Goal: Transaction & Acquisition: Purchase product/service

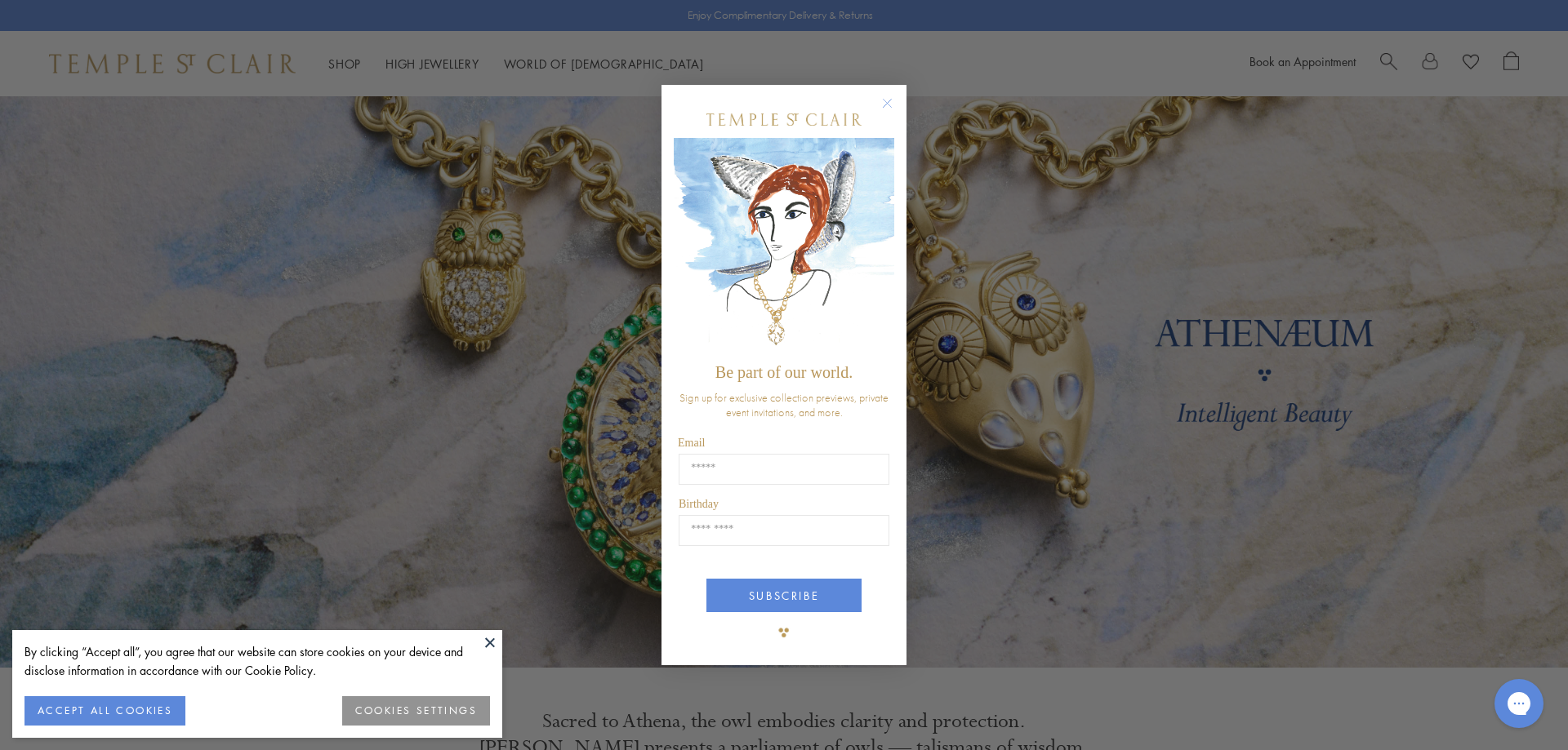
drag, startPoint x: 885, startPoint y: 98, endPoint x: 873, endPoint y: 98, distance: 12.0
click at [881, 99] on circle "Close dialog" at bounding box center [887, 102] width 20 height 20
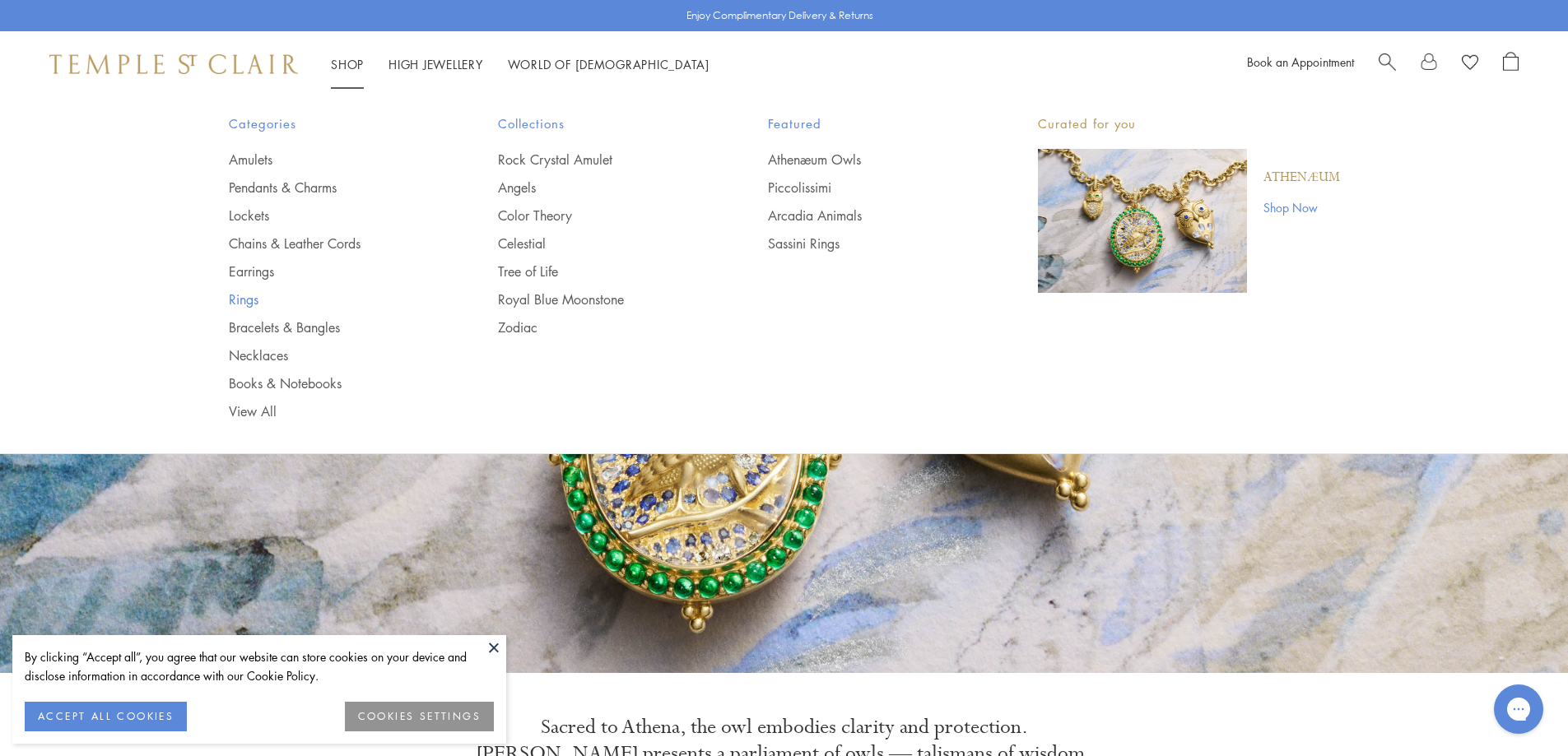
click at [255, 299] on link "Rings" at bounding box center [331, 299] width 204 height 18
